Goal: Information Seeking & Learning: Learn about a topic

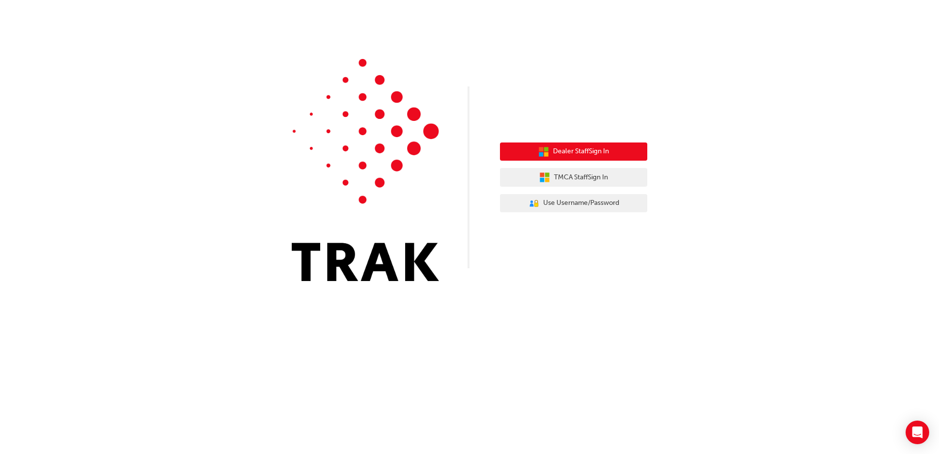
click at [577, 155] on span "Dealer Staff Sign In" at bounding box center [581, 151] width 56 height 11
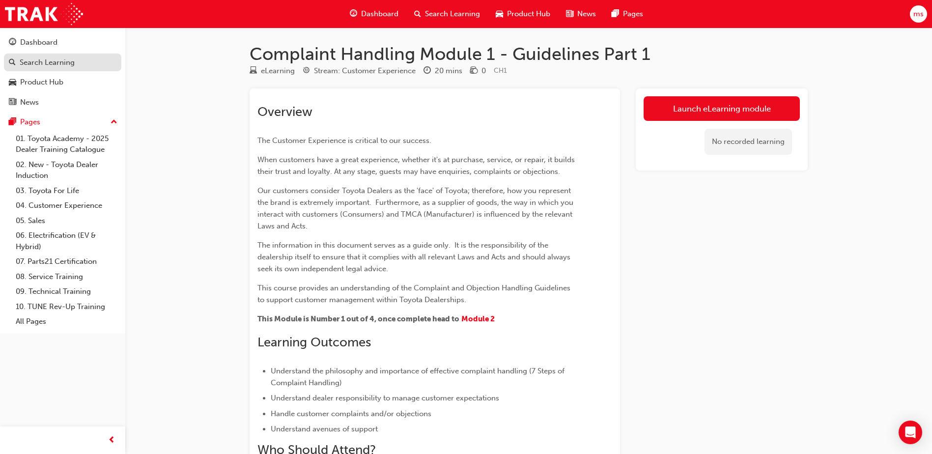
click at [35, 61] on div "Search Learning" at bounding box center [47, 62] width 55 height 11
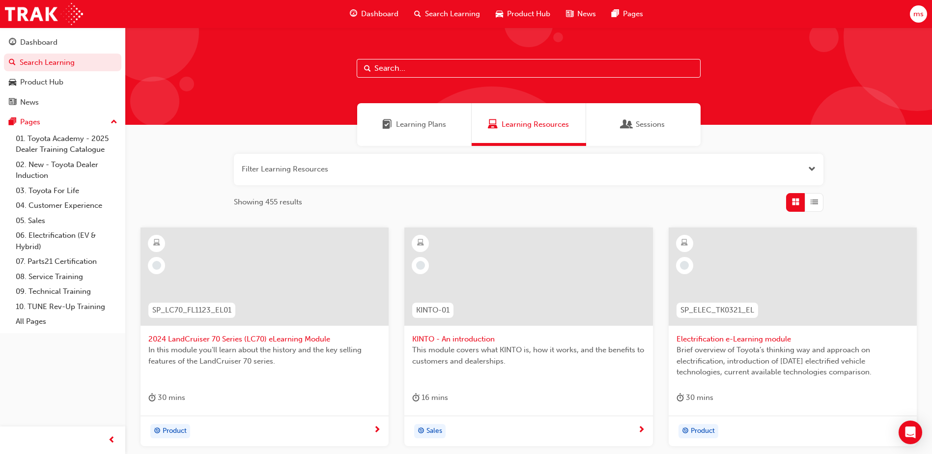
click at [432, 125] on span "Learning Plans" at bounding box center [421, 124] width 50 height 11
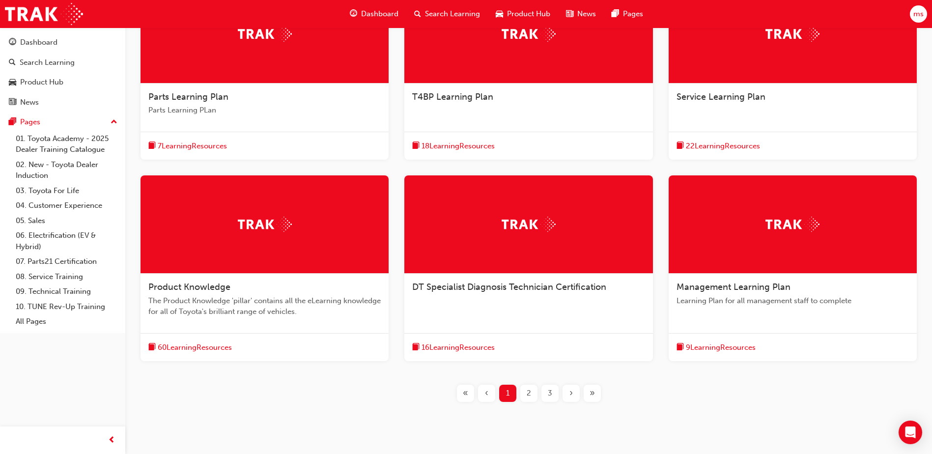
scroll to position [246, 0]
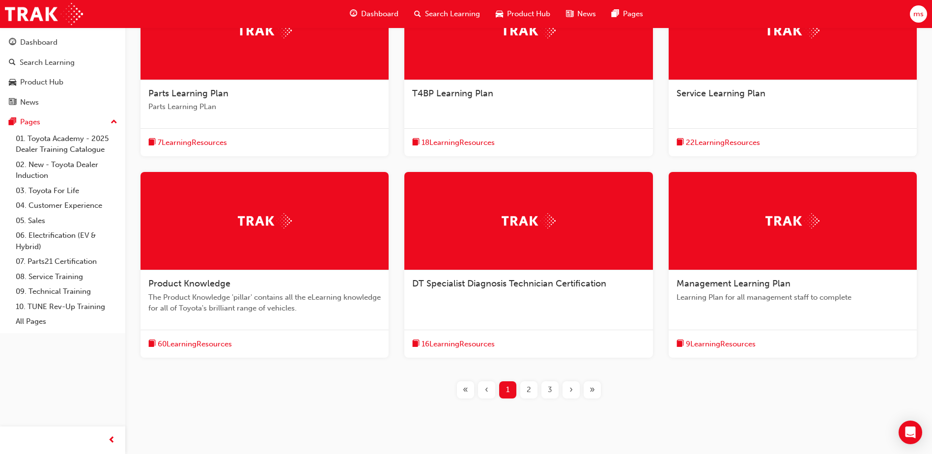
click at [528, 389] on span "2" at bounding box center [529, 389] width 4 height 11
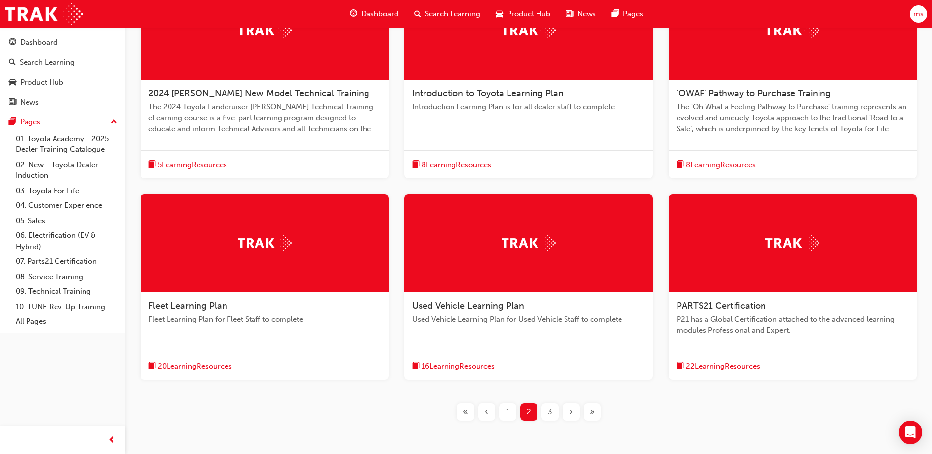
click at [550, 419] on div "3" at bounding box center [549, 411] width 17 height 17
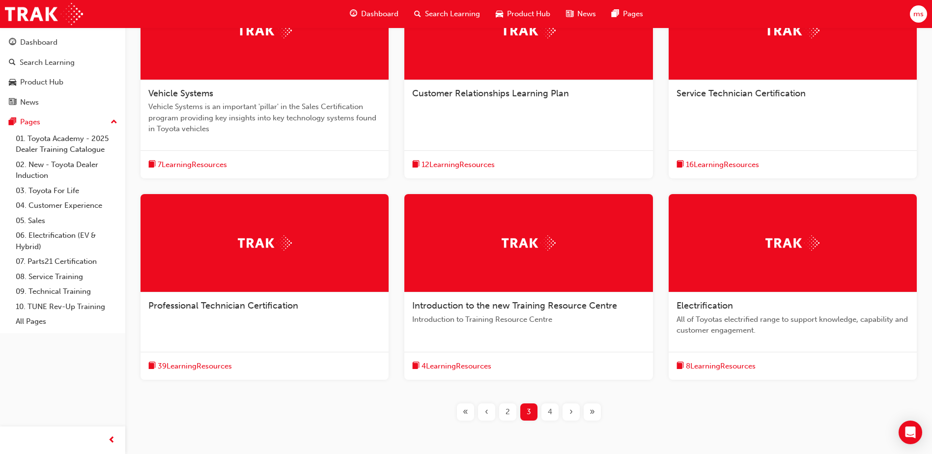
click at [551, 417] on span "4" at bounding box center [550, 411] width 4 height 11
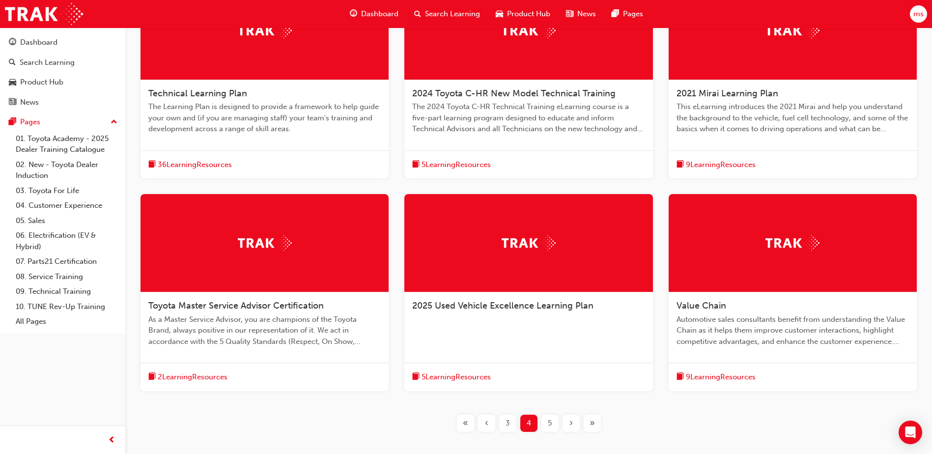
click at [555, 425] on div "5" at bounding box center [549, 423] width 17 height 17
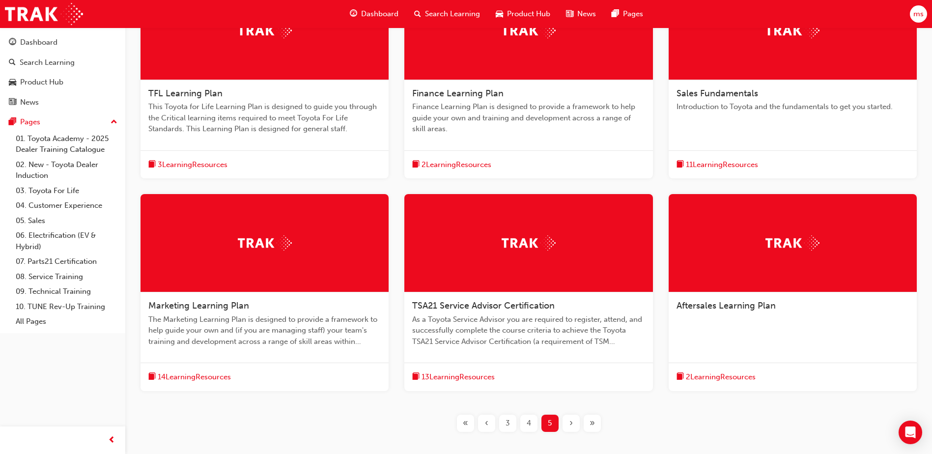
click at [469, 424] on div "«" at bounding box center [465, 423] width 17 height 17
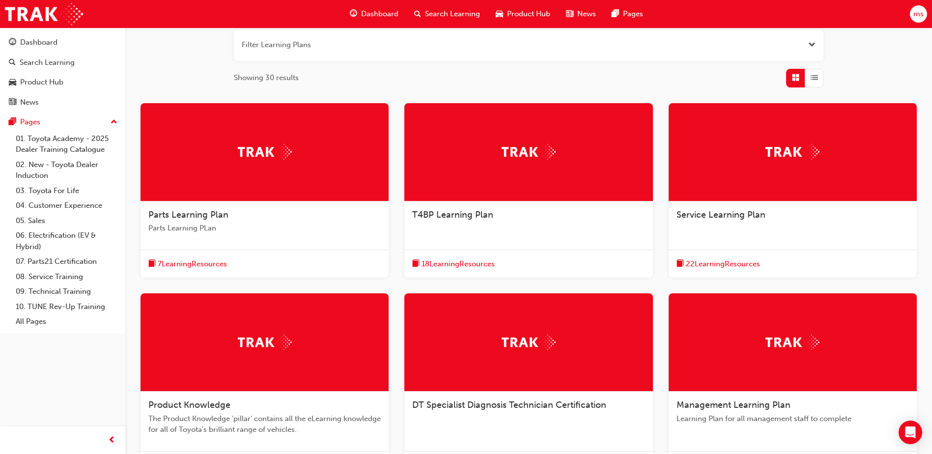
scroll to position [73, 0]
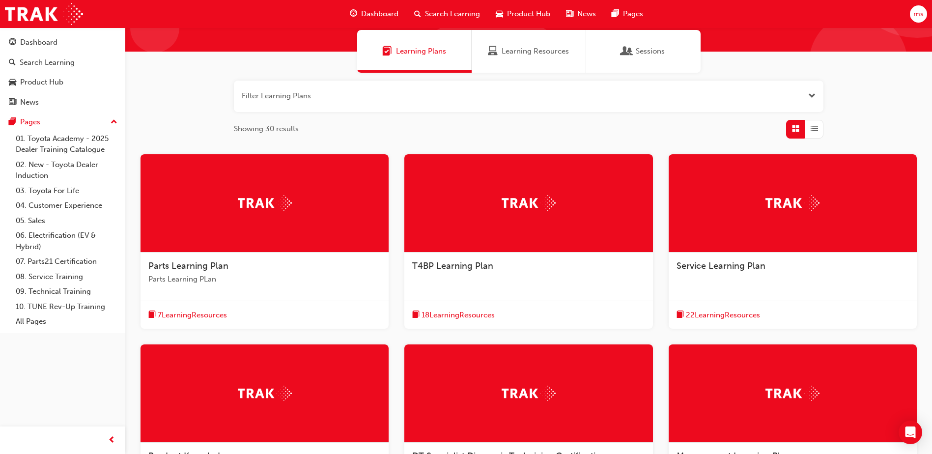
click at [774, 226] on div at bounding box center [793, 203] width 248 height 98
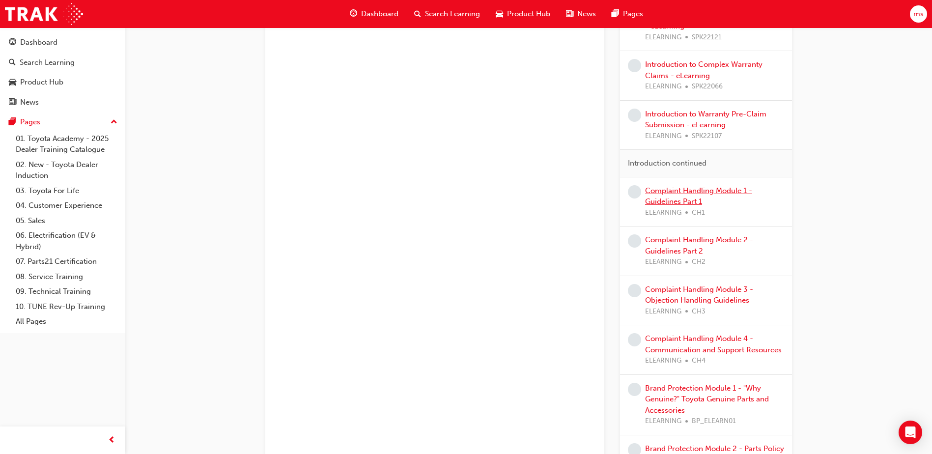
scroll to position [540, 0]
click at [719, 190] on link "Complaint Handling Module 1 - Guidelines Part 1" at bounding box center [698, 196] width 107 height 20
